Goal: Task Accomplishment & Management: Use online tool/utility

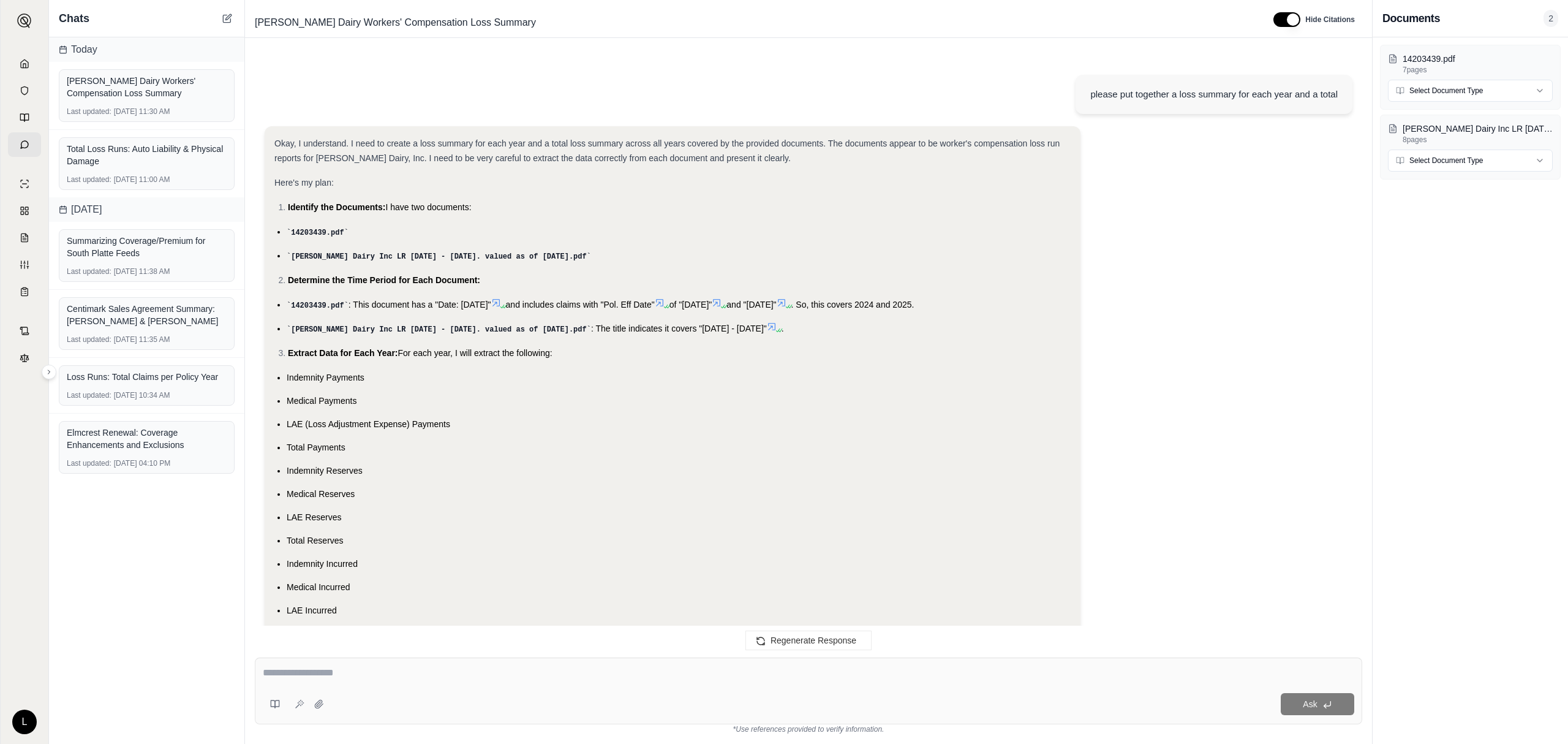
scroll to position [2211, 0]
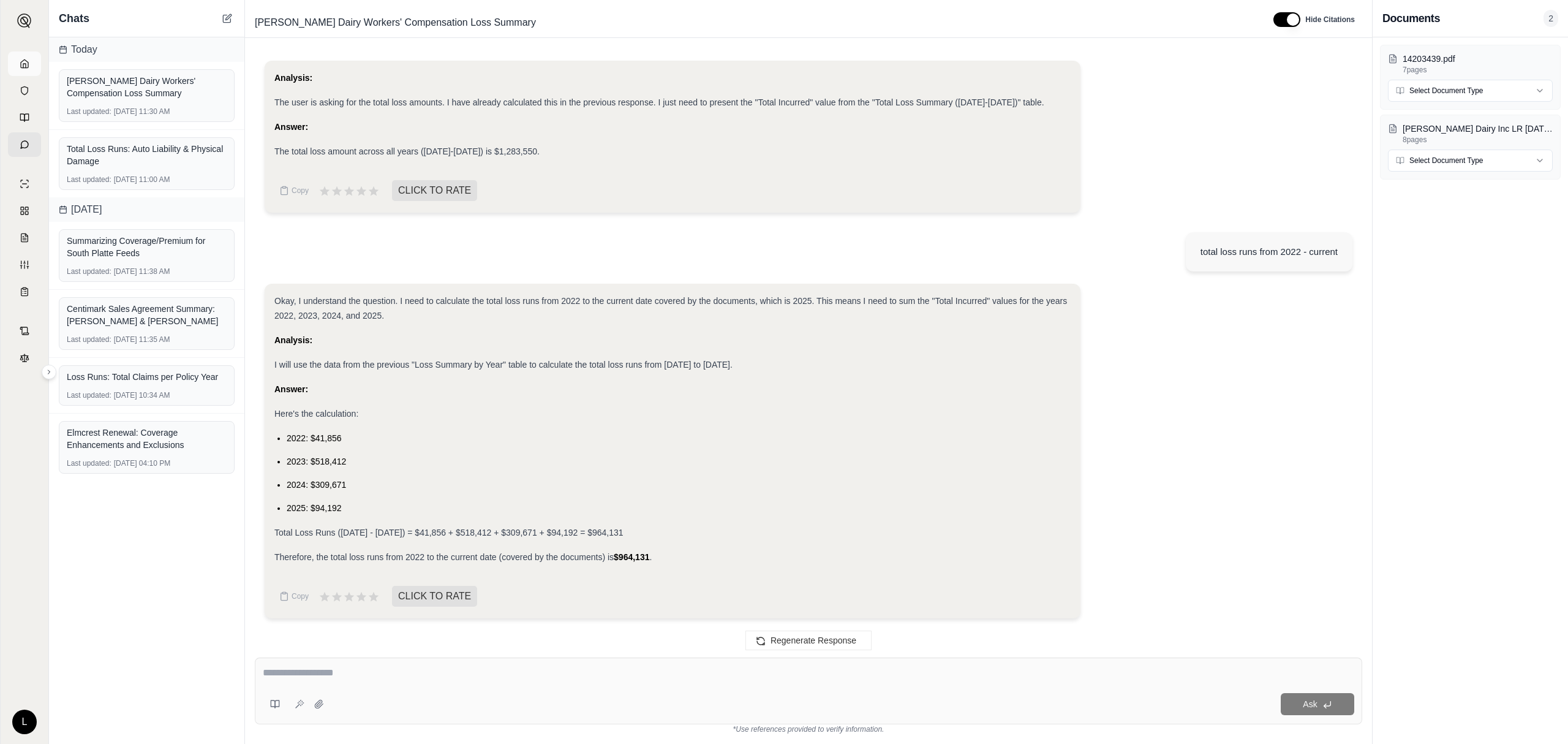
click at [29, 73] on link at bounding box center [25, 64] width 33 height 25
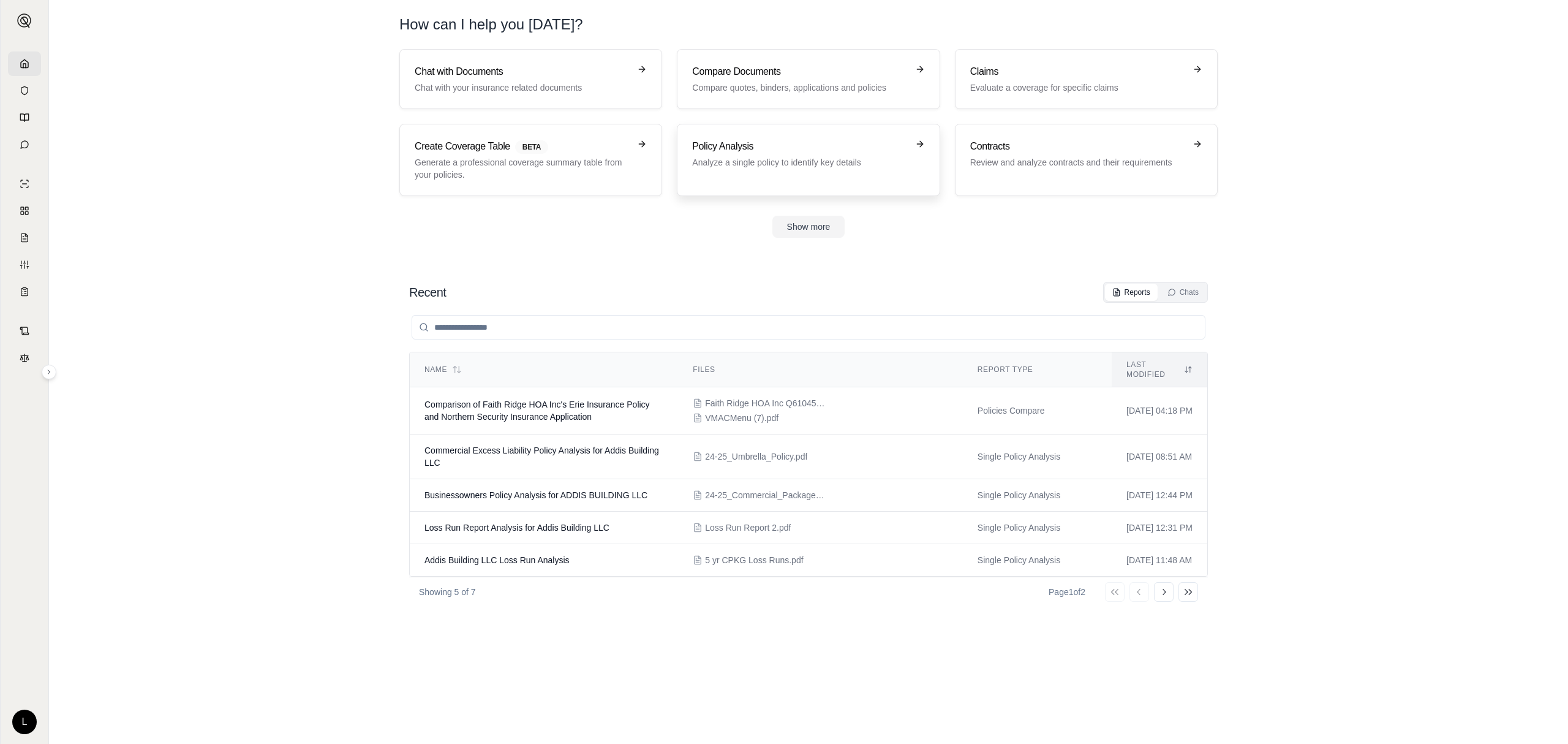
click at [811, 184] on link "Policy Analysis Analyze a single policy to identify key details" at bounding box center [808, 160] width 263 height 73
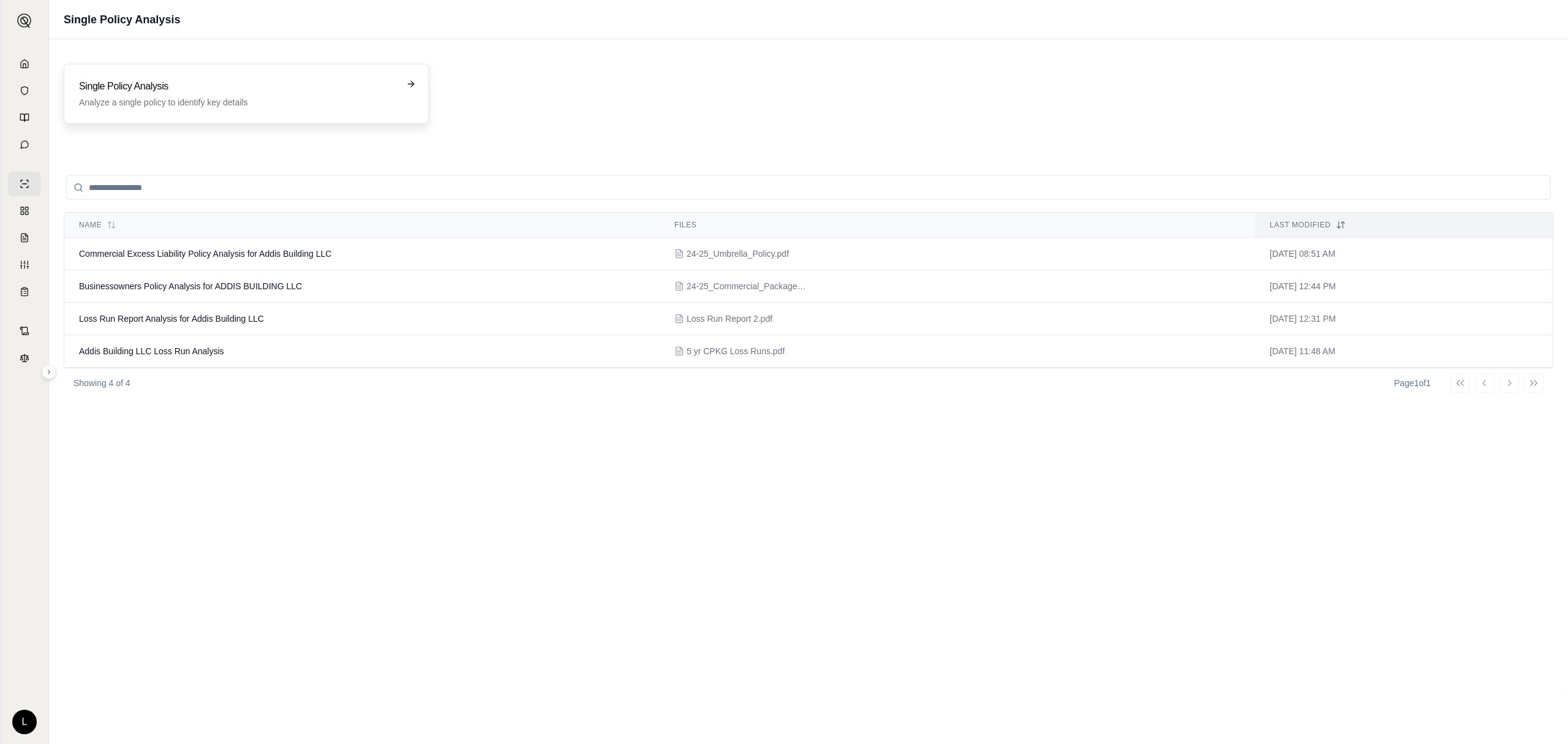
click at [387, 98] on p "Analyze a single policy to identify key details" at bounding box center [237, 102] width 317 height 12
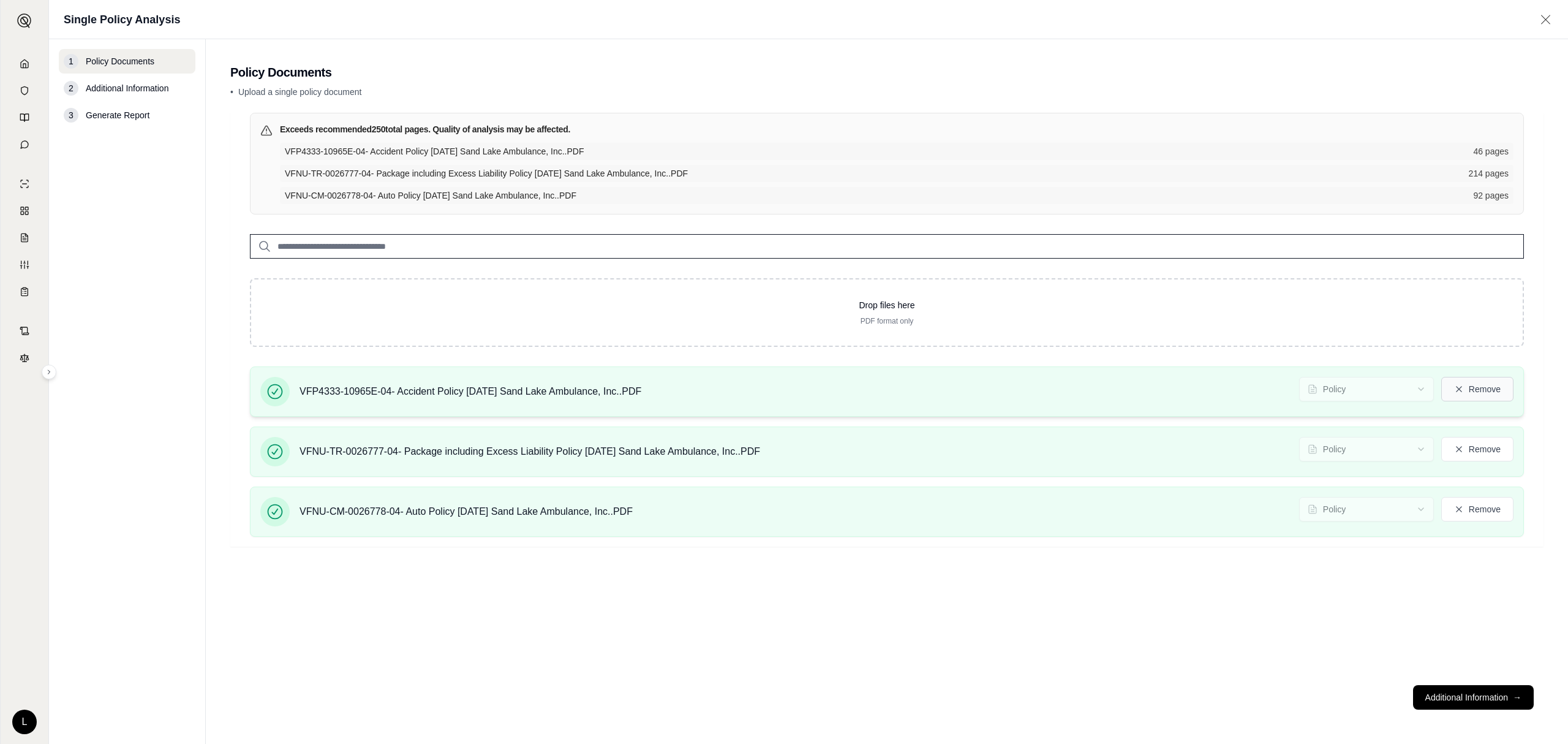
click at [1495, 397] on button "Remove" at bounding box center [1478, 389] width 73 height 25
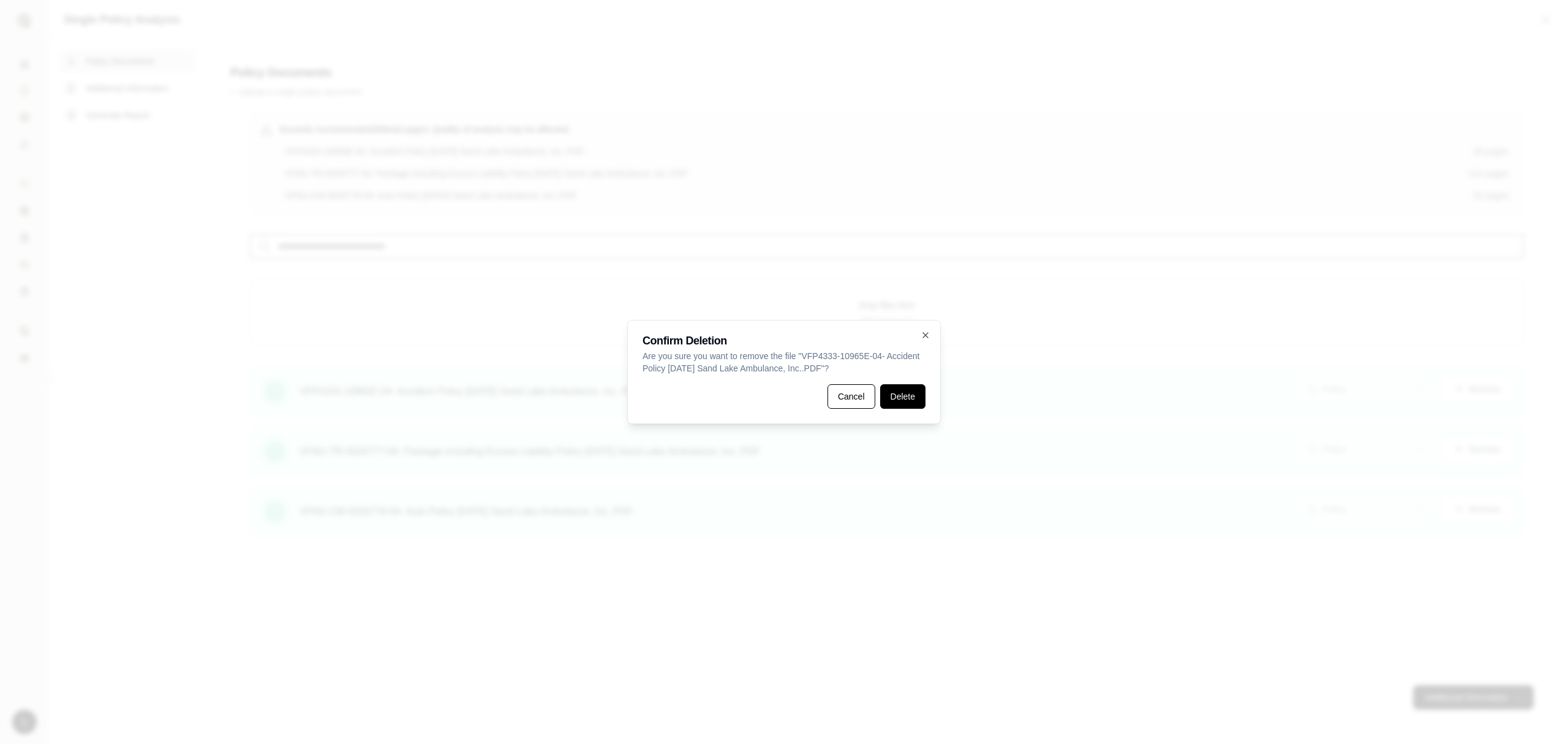
click at [906, 402] on button "Delete" at bounding box center [903, 397] width 45 height 25
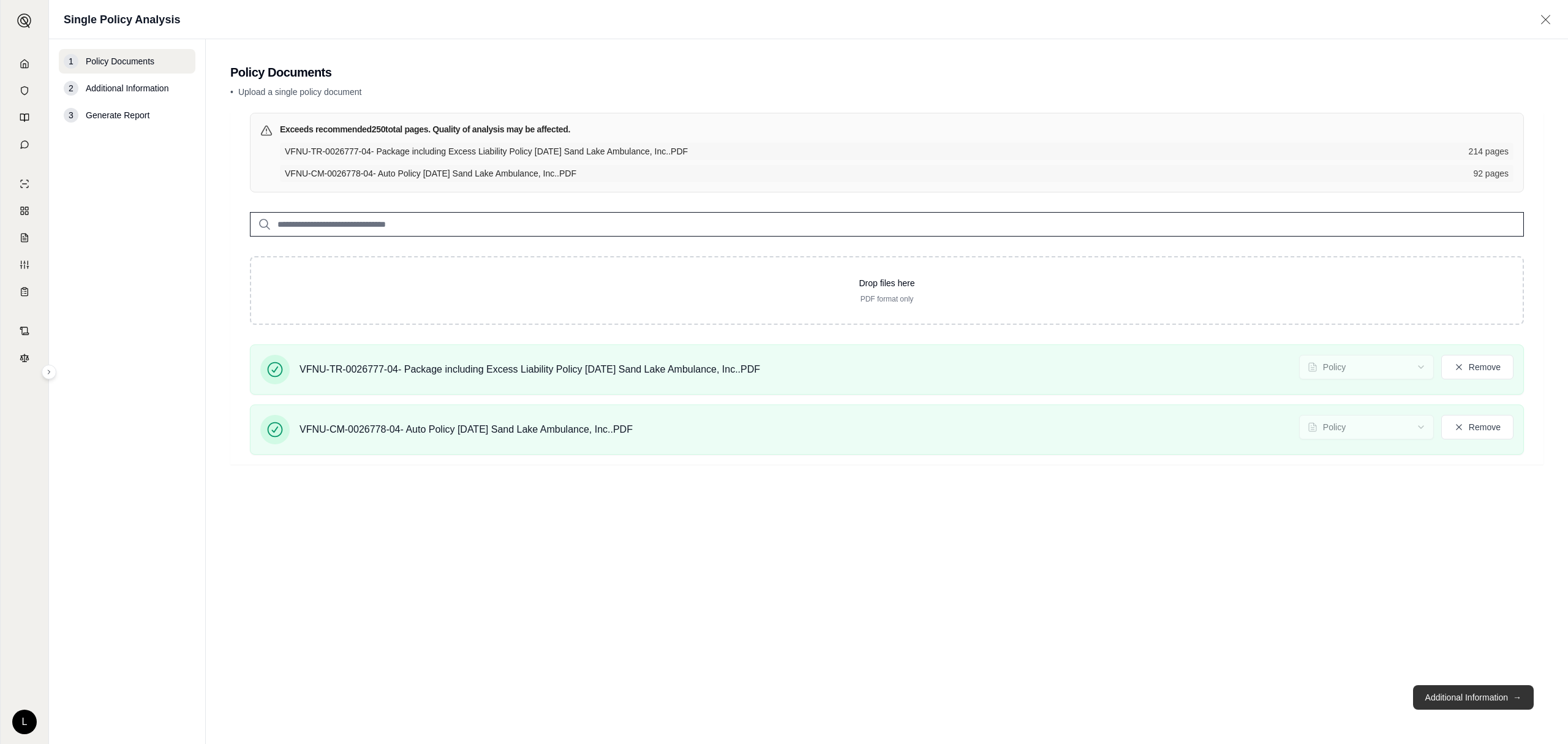
click at [1486, 692] on button "Additional Information →" at bounding box center [1473, 697] width 121 height 25
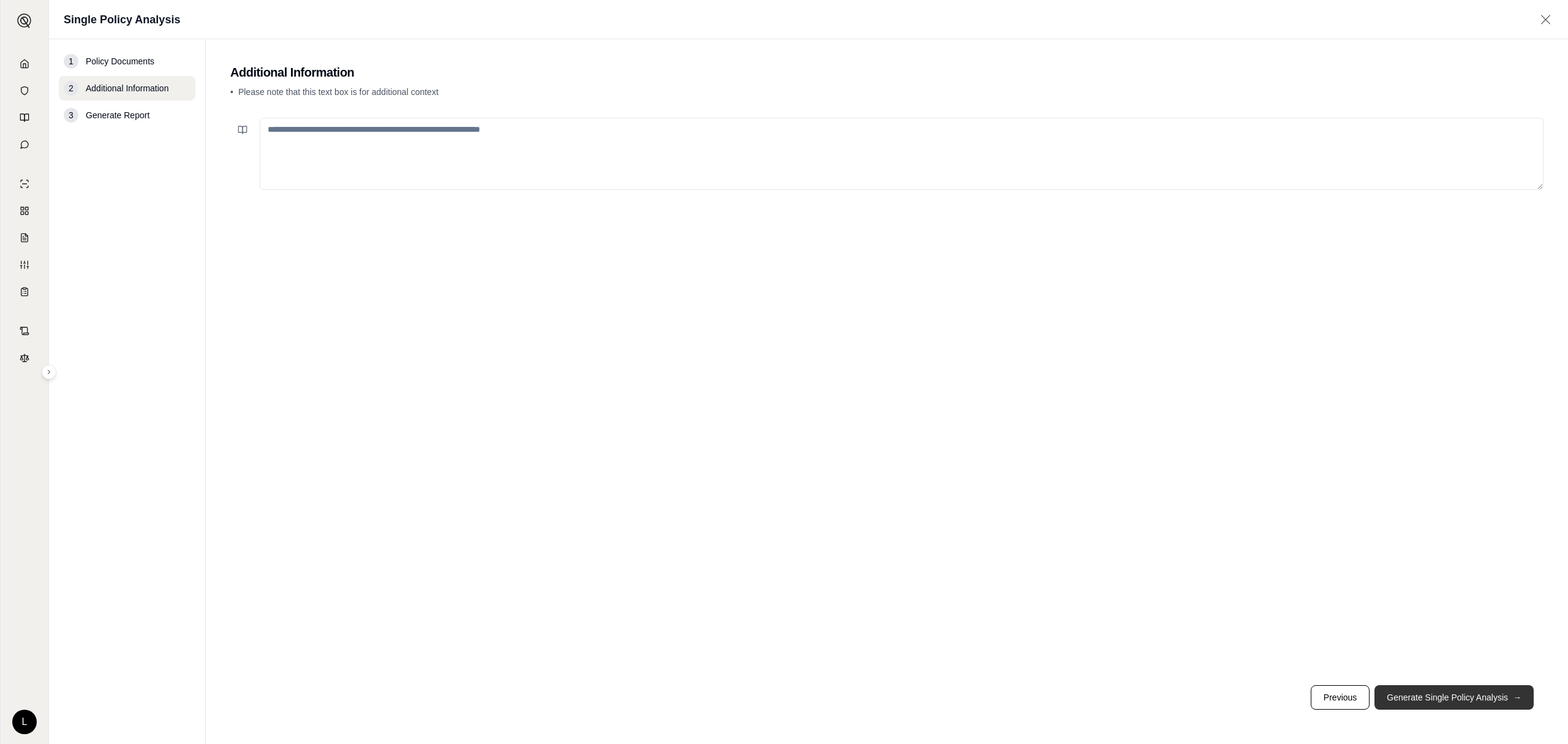
click at [1434, 702] on button "Generate Single Policy Analysis →" at bounding box center [1454, 697] width 159 height 25
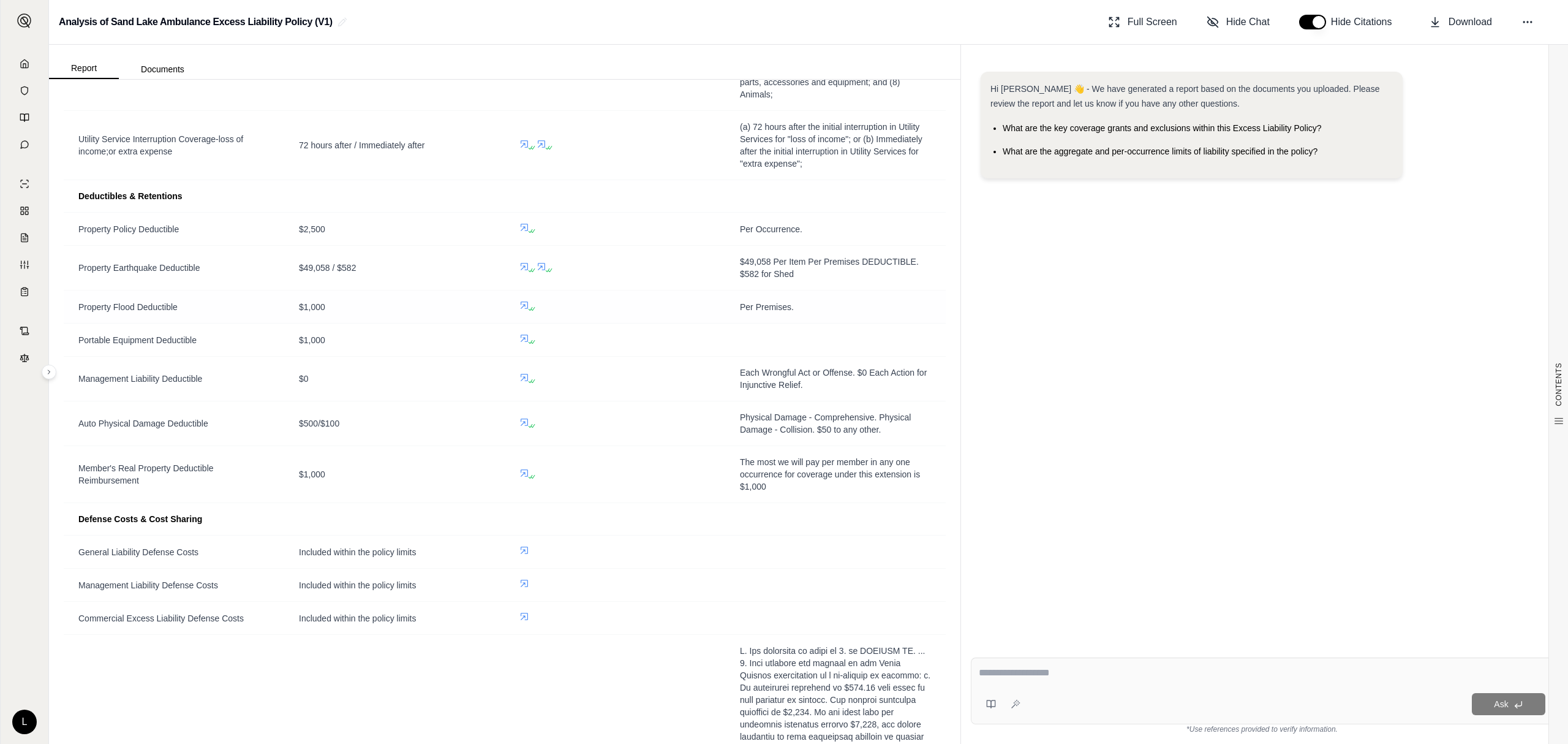
scroll to position [2928, 0]
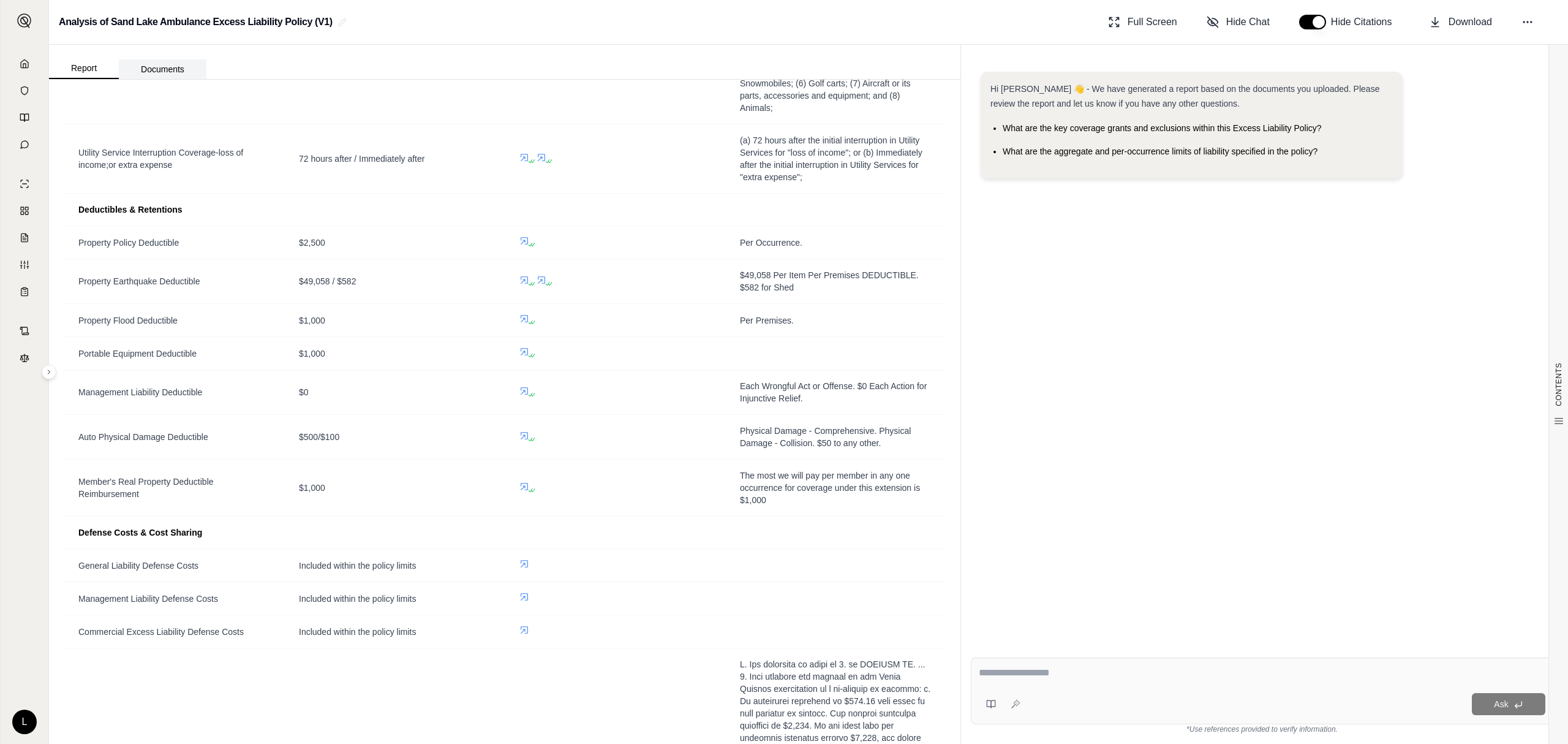
click at [167, 73] on button "Documents" at bounding box center [162, 69] width 88 height 20
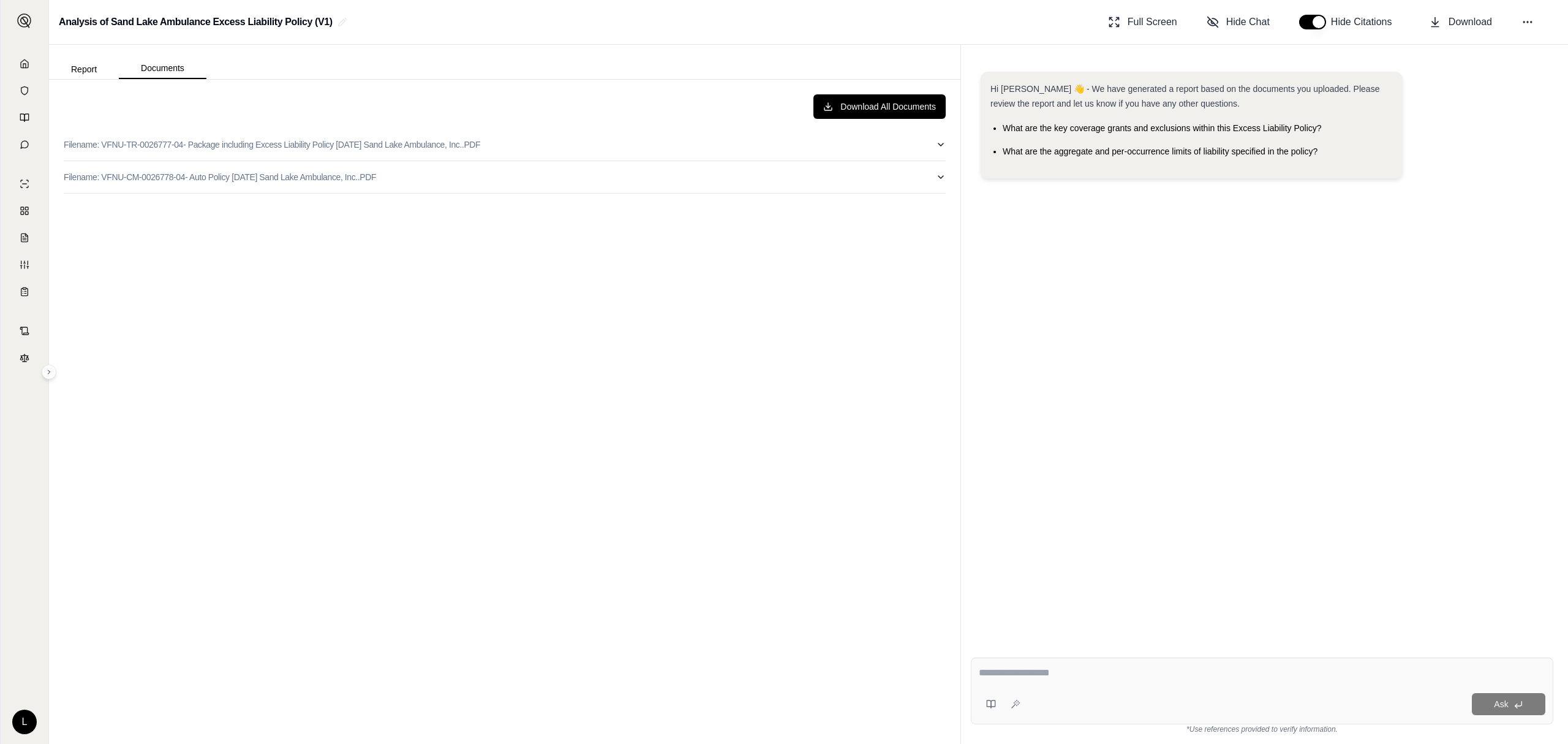
click at [1093, 670] on textarea at bounding box center [1262, 672] width 566 height 14
type textarea "**********"
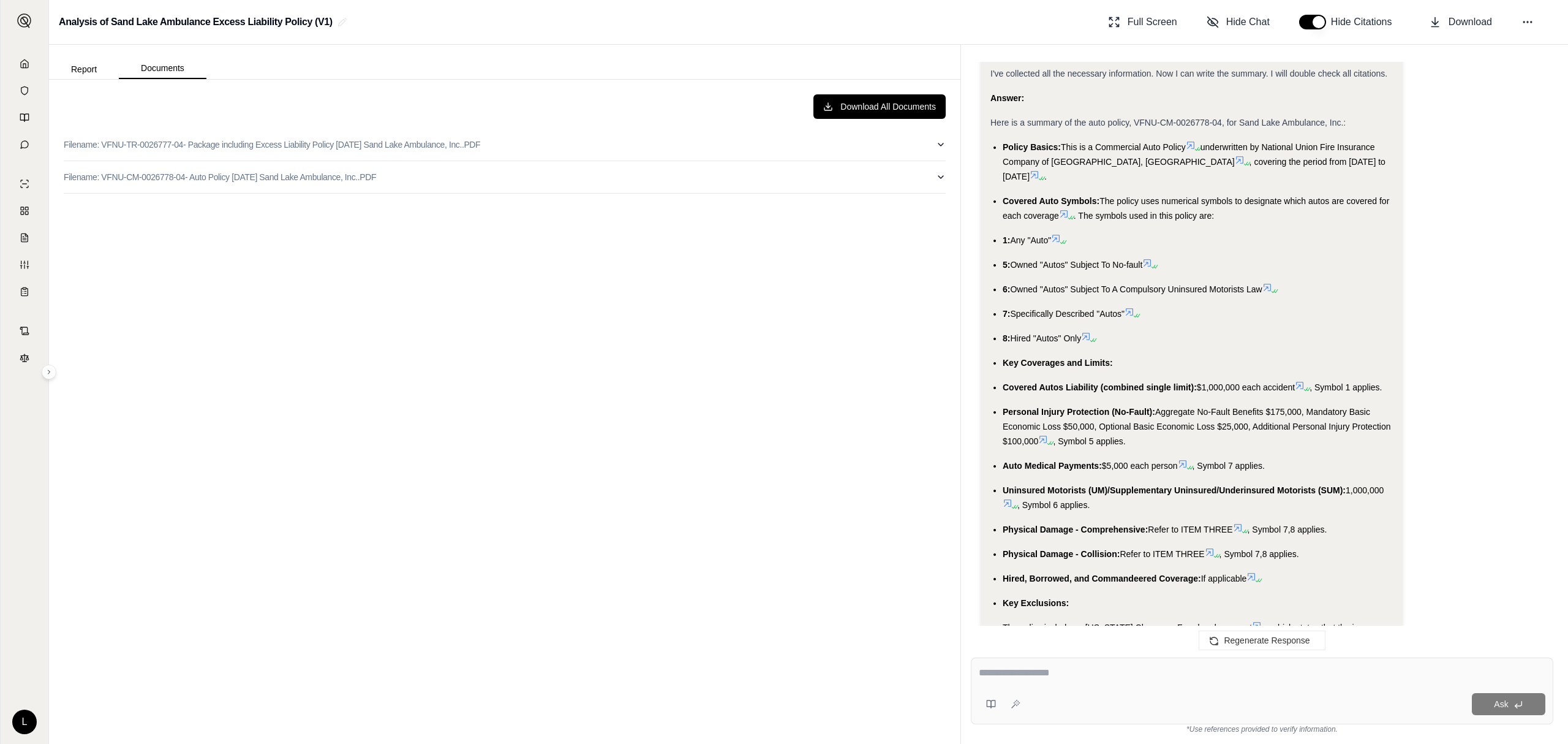
scroll to position [1523, 0]
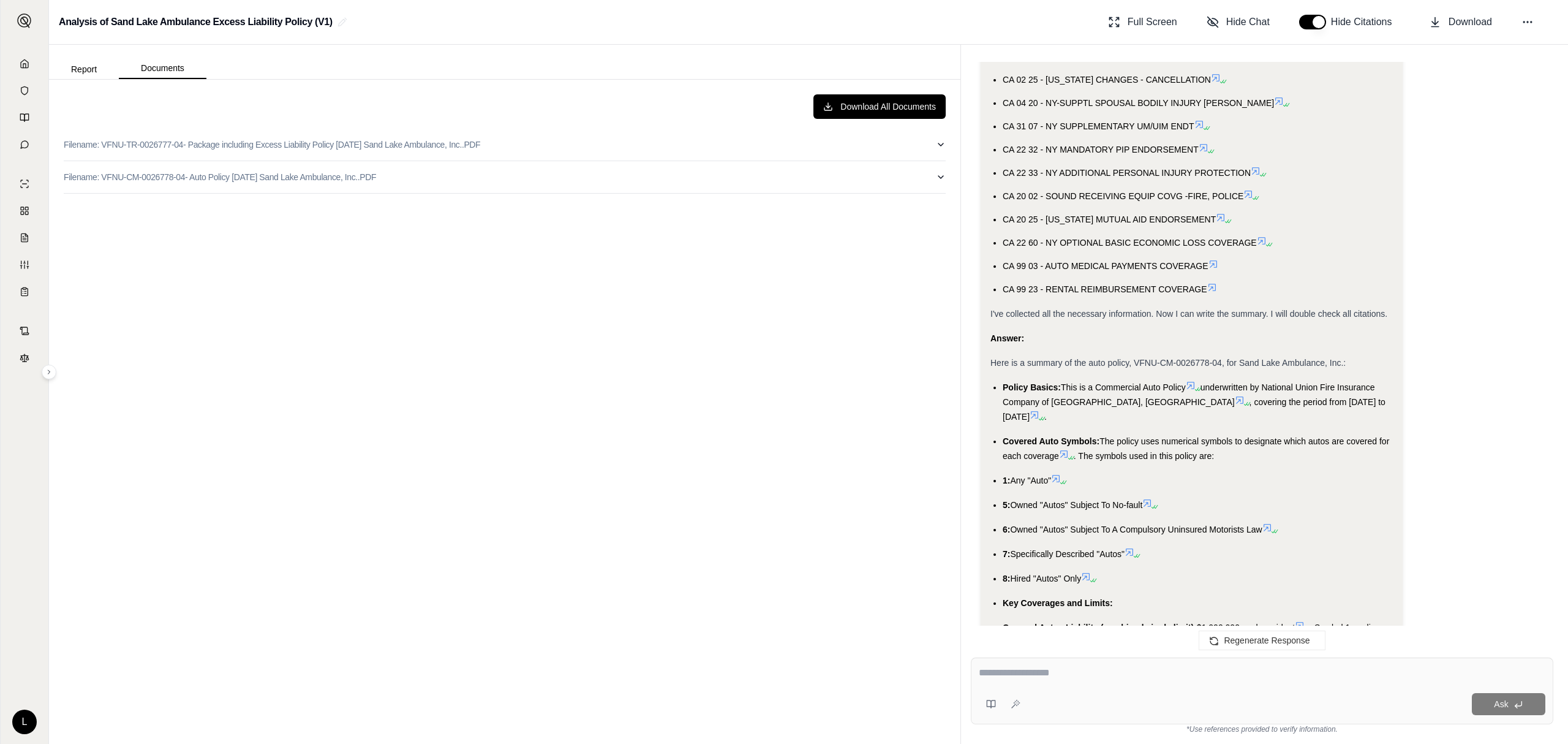
click at [1103, 675] on textarea at bounding box center [1262, 672] width 567 height 14
type textarea "**********"
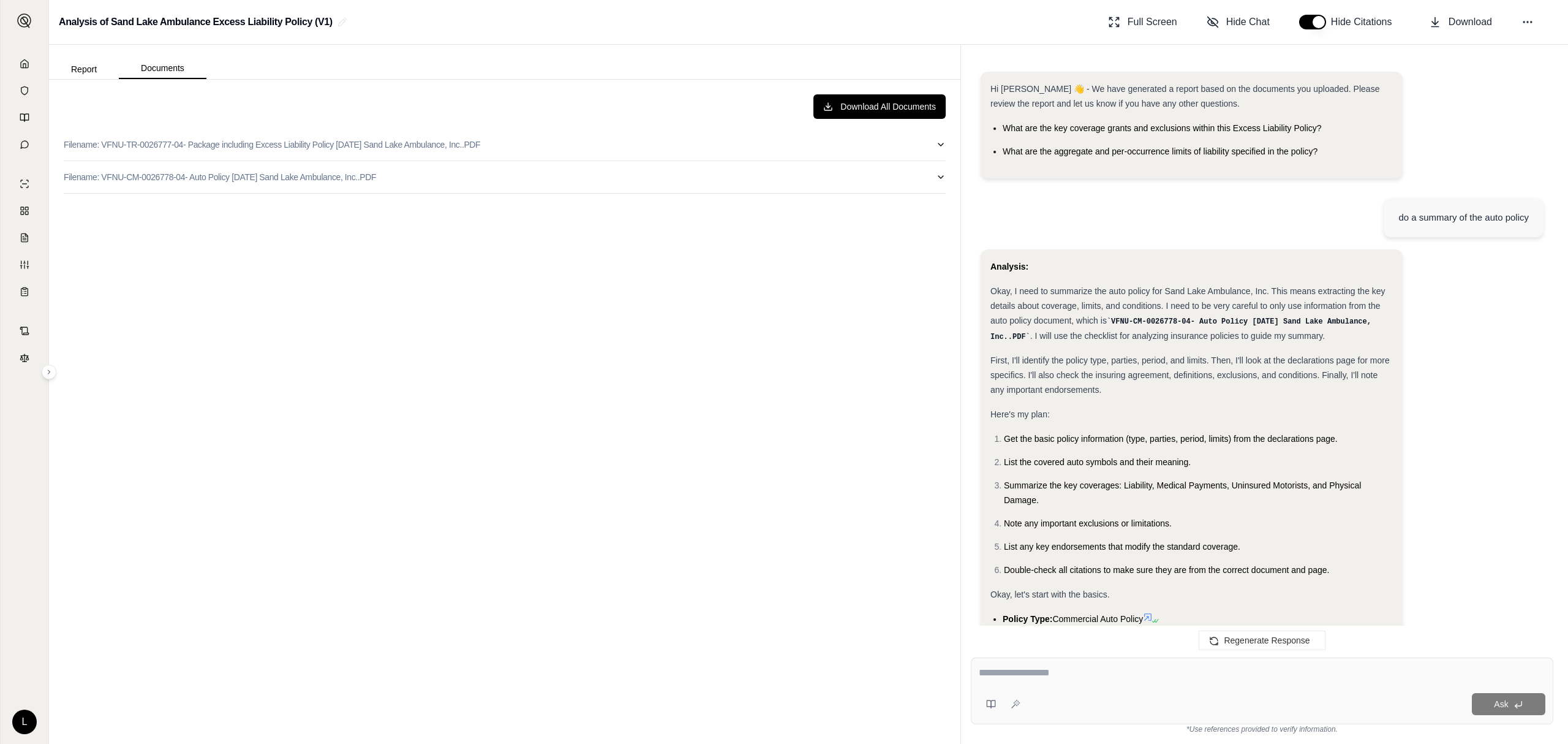
scroll to position [3536, 0]
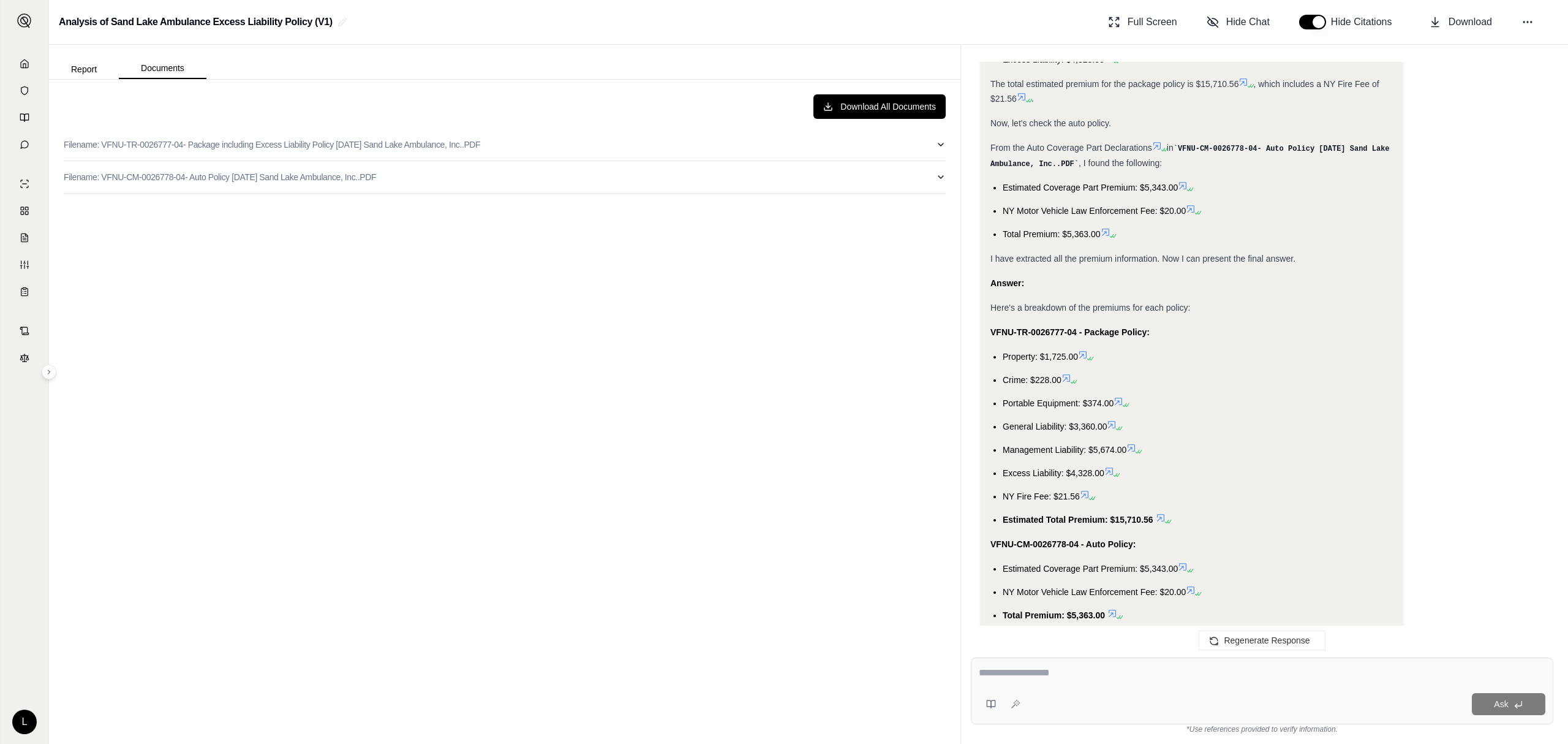
click at [1047, 675] on textarea at bounding box center [1262, 672] width 566 height 14
type textarea "**********"
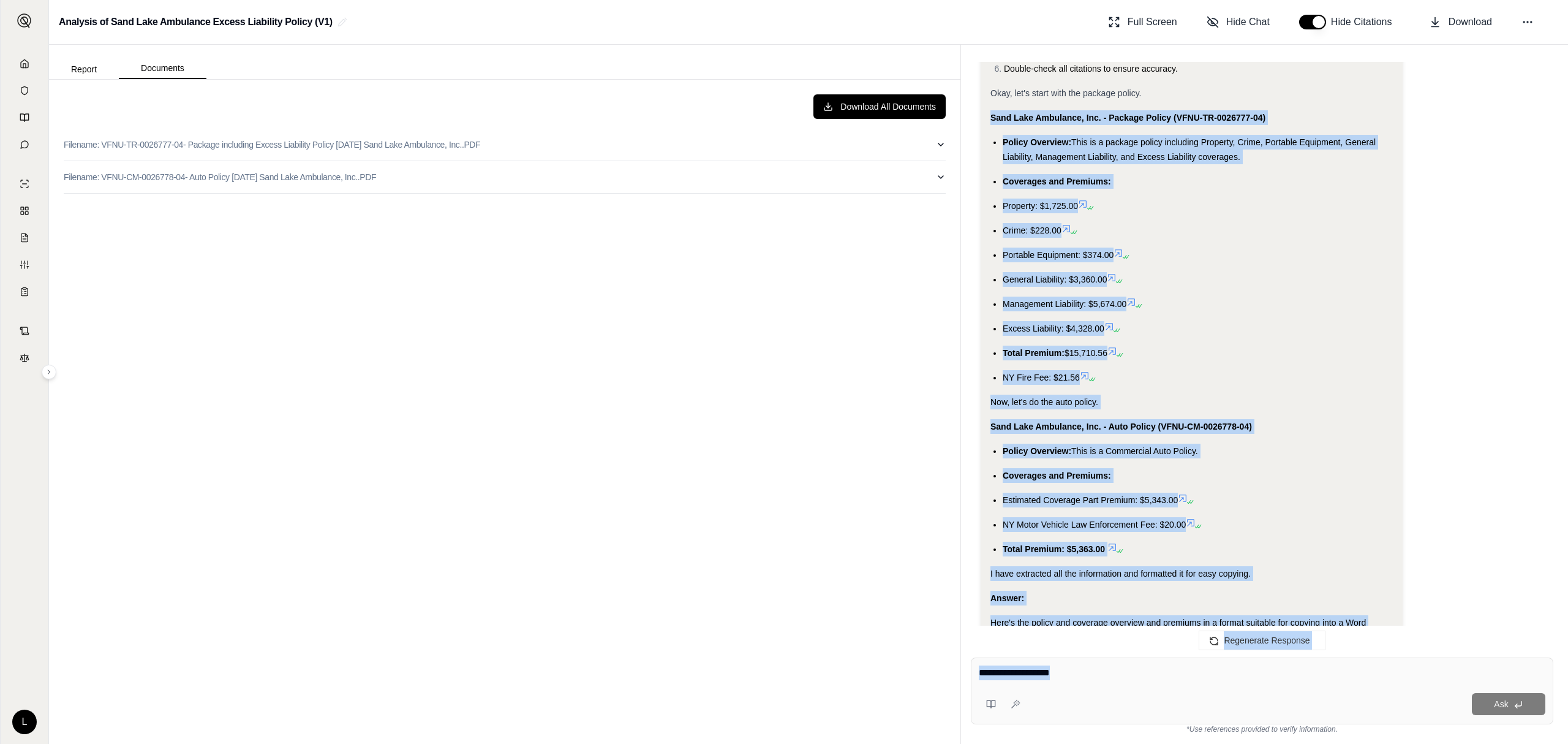
scroll to position [4919, 0]
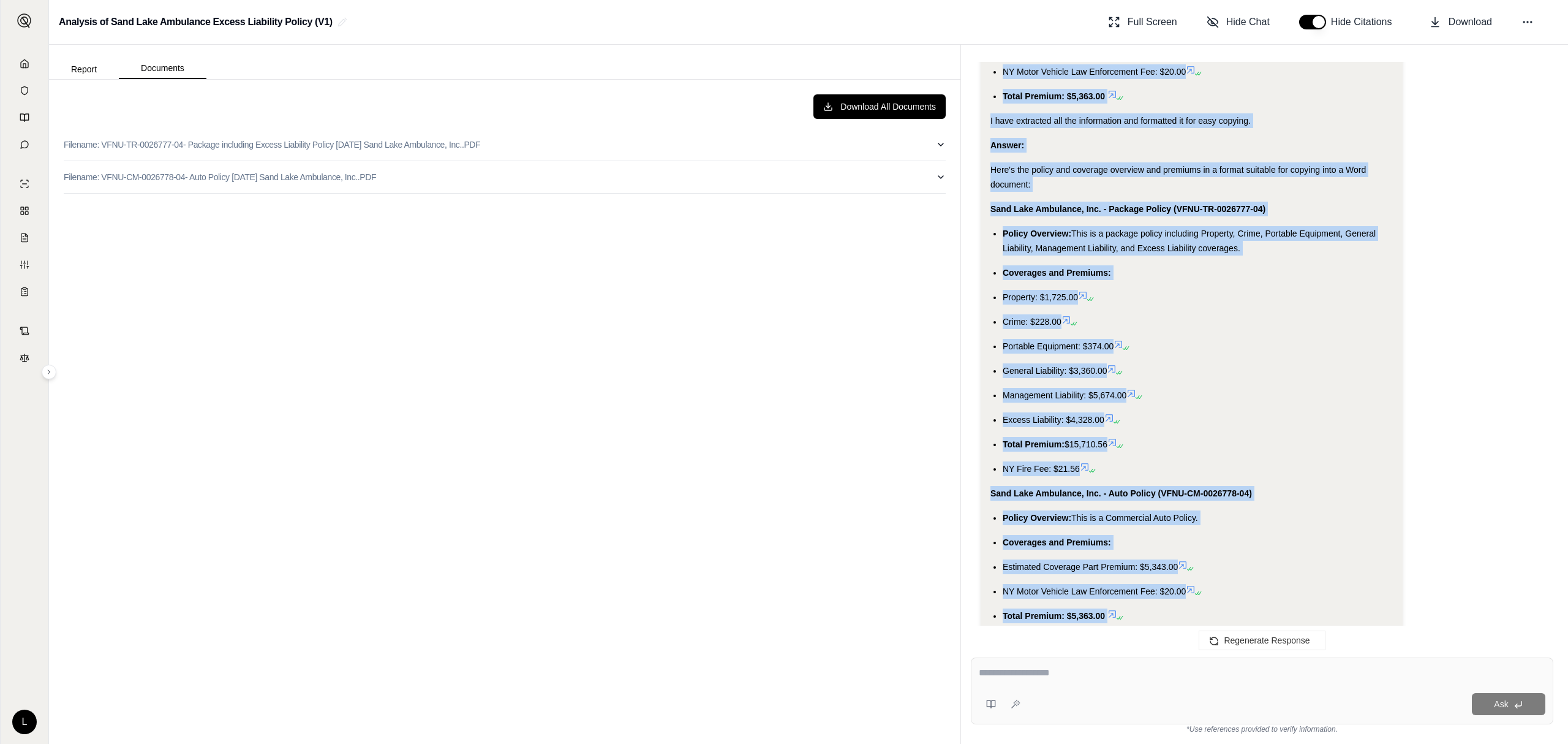
drag, startPoint x: 990, startPoint y: 260, endPoint x: 1150, endPoint y: 562, distance: 341.8
click at [1150, 562] on div "Analysis: Okay, I need to provide the policy and coverage overview and premiums…" at bounding box center [1192, 28] width 422 height 1298
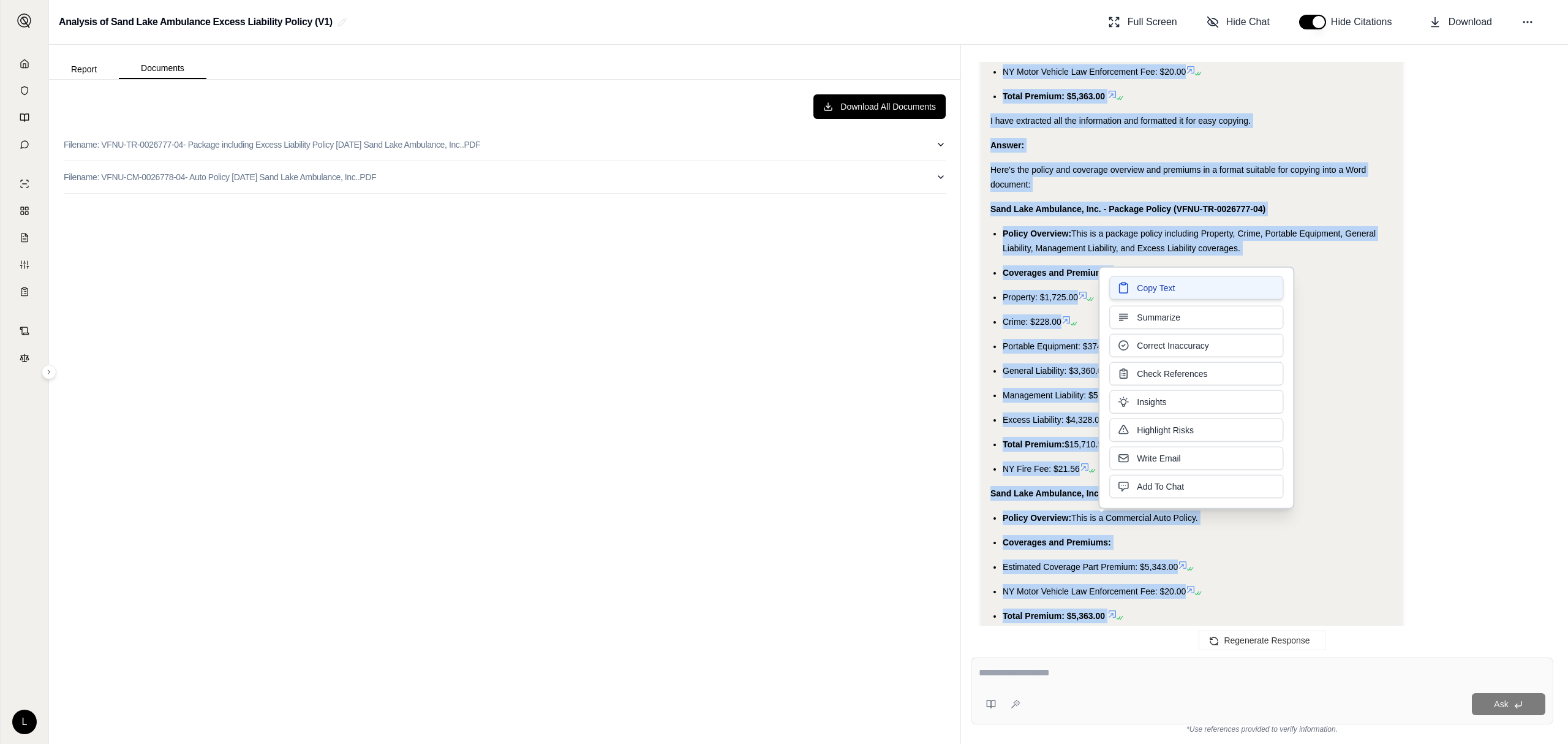
click at [1160, 288] on span "Copy Text" at bounding box center [1156, 288] width 38 height 12
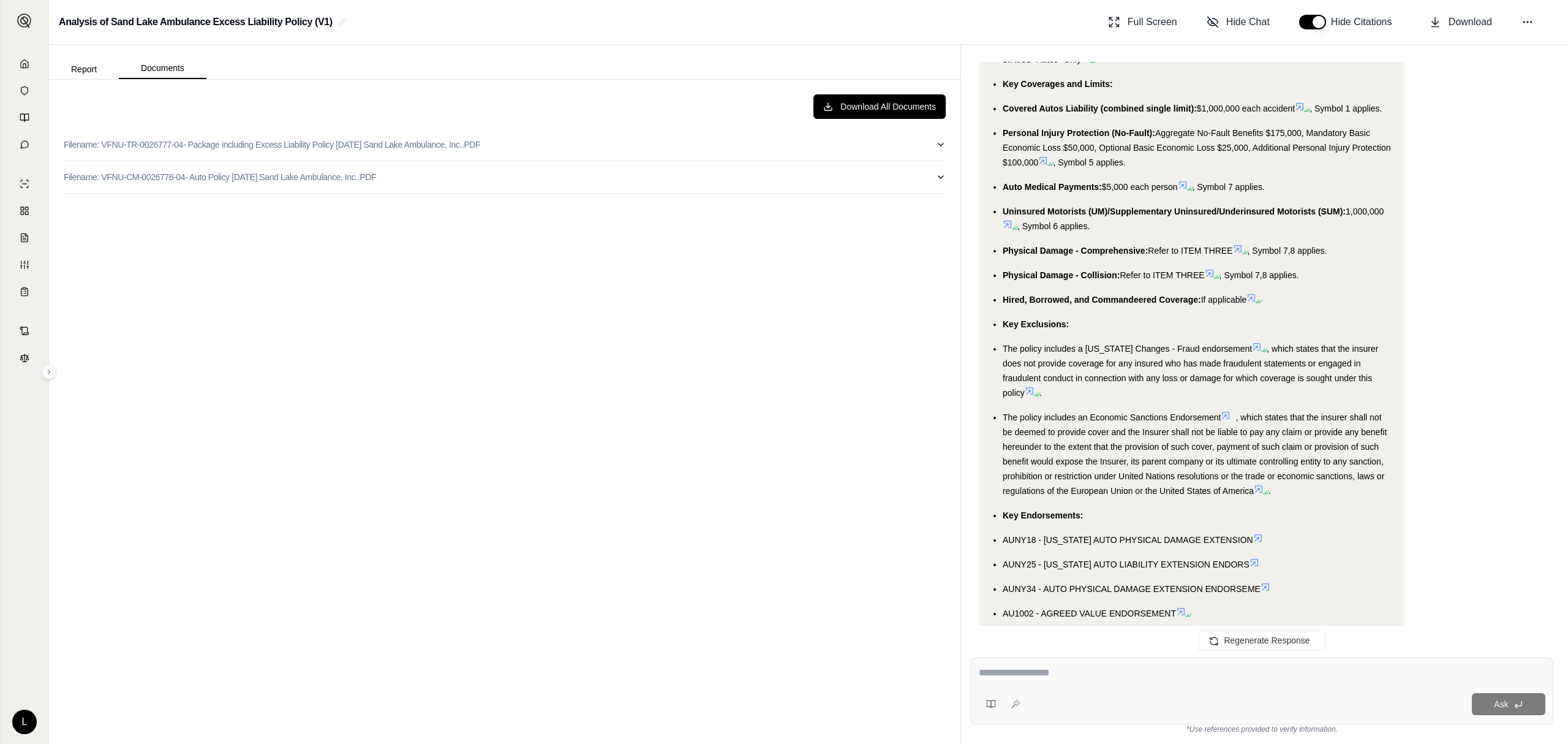
scroll to position [1978, 0]
